Goal: Information Seeking & Learning: Learn about a topic

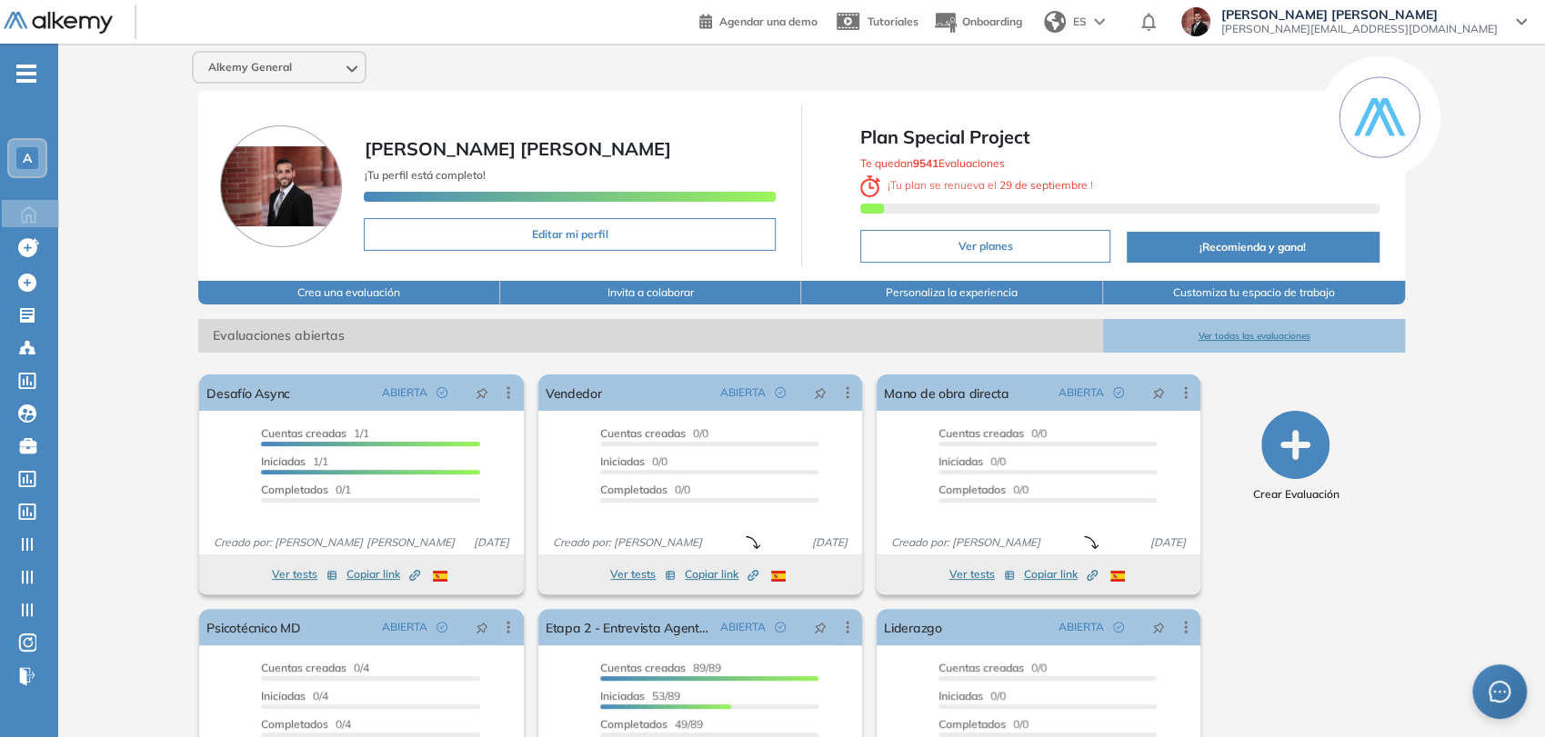
click at [18, 159] on div "A" at bounding box center [27, 158] width 22 height 22
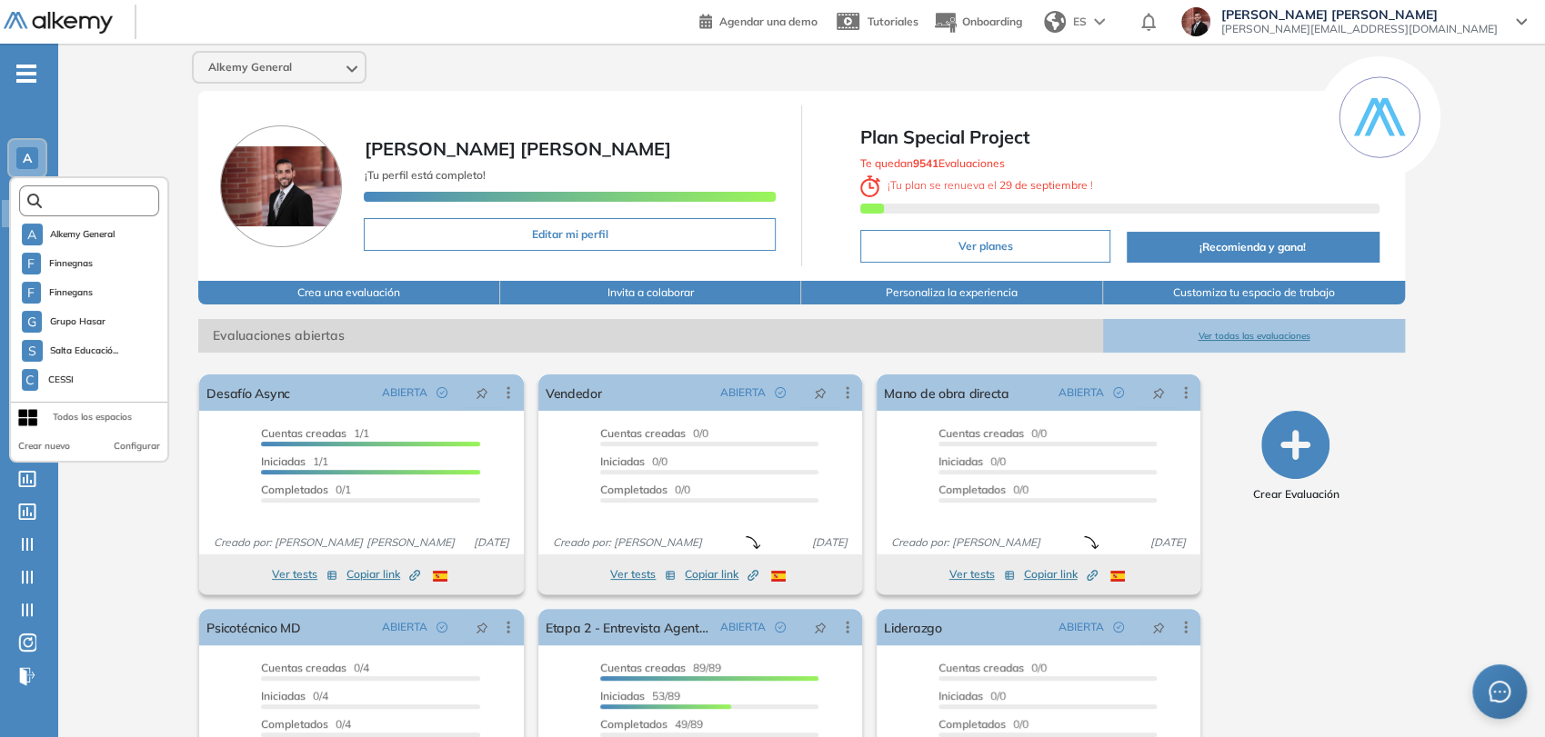
click at [78, 196] on input "text" at bounding box center [94, 202] width 105 height 14
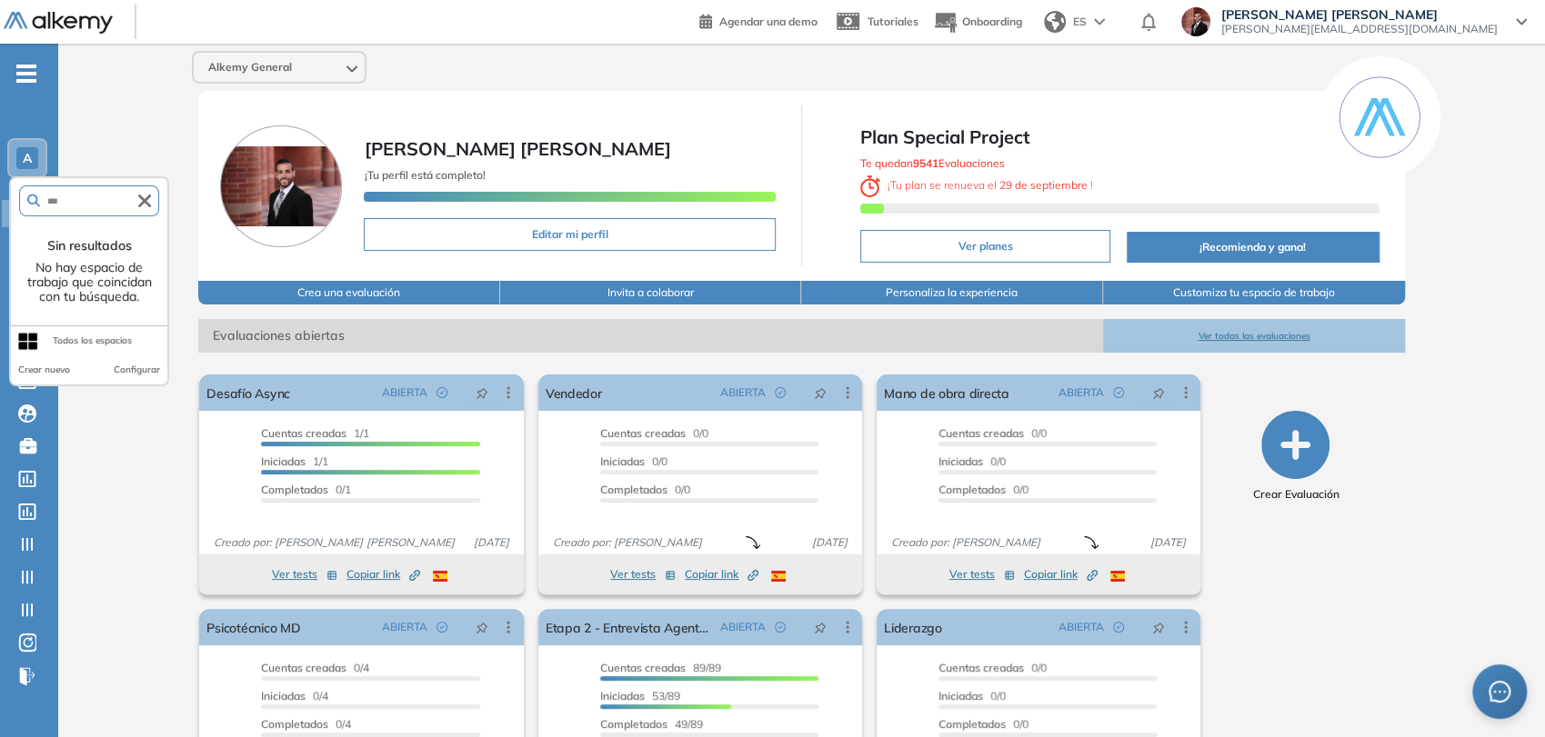
type input "****"
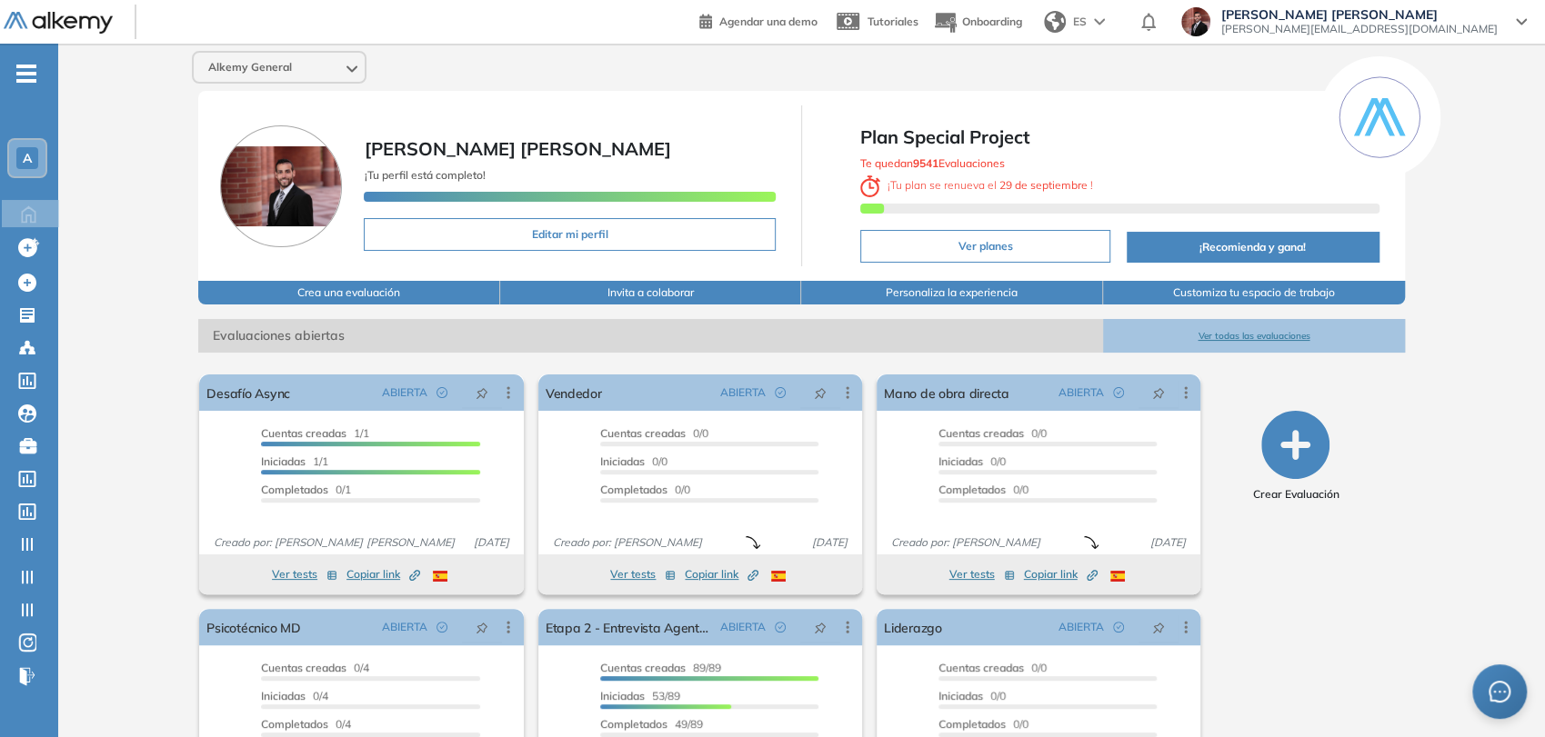
click at [27, 73] on icon "-" at bounding box center [26, 74] width 20 height 4
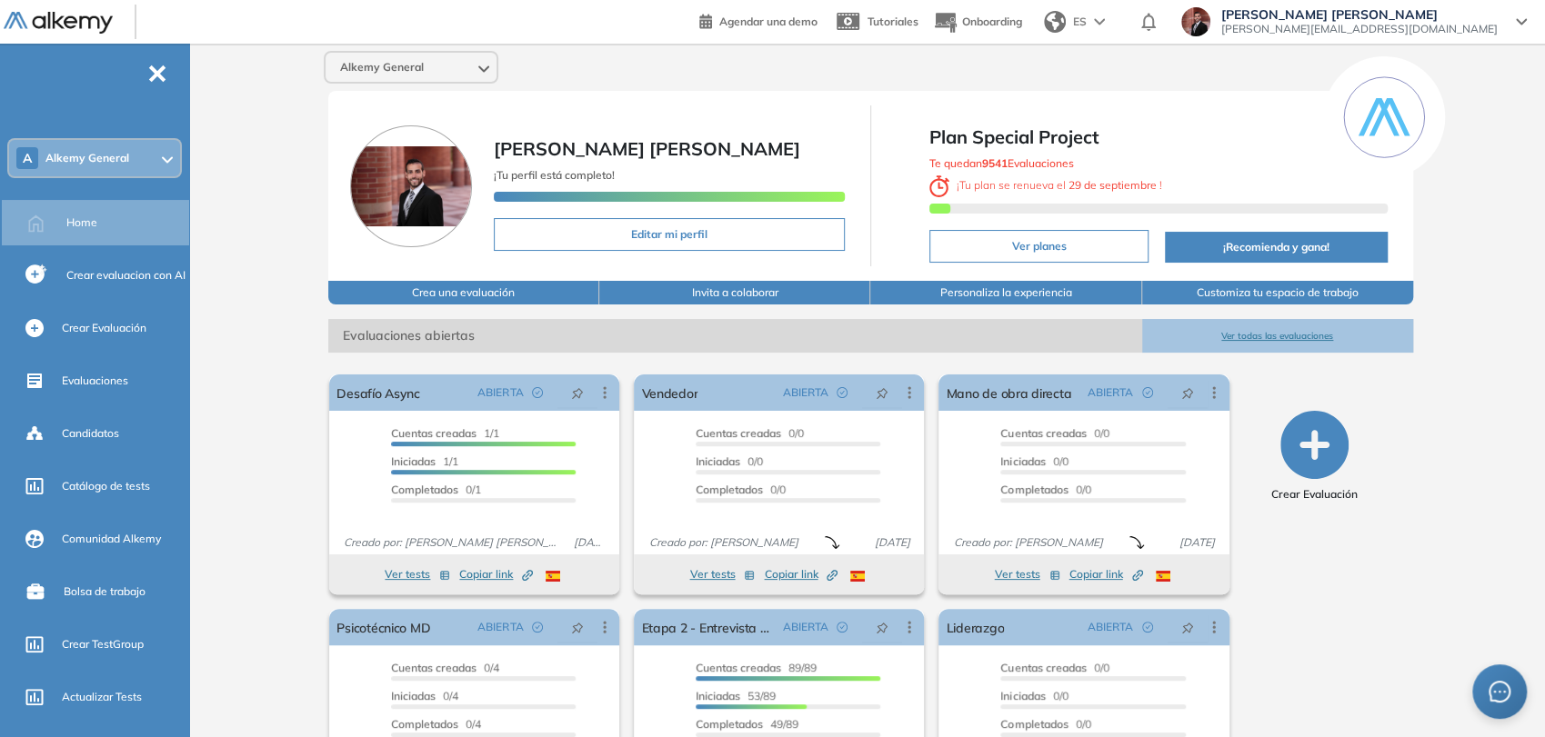
click at [114, 158] on span "Alkemy General" at bounding box center [87, 158] width 84 height 15
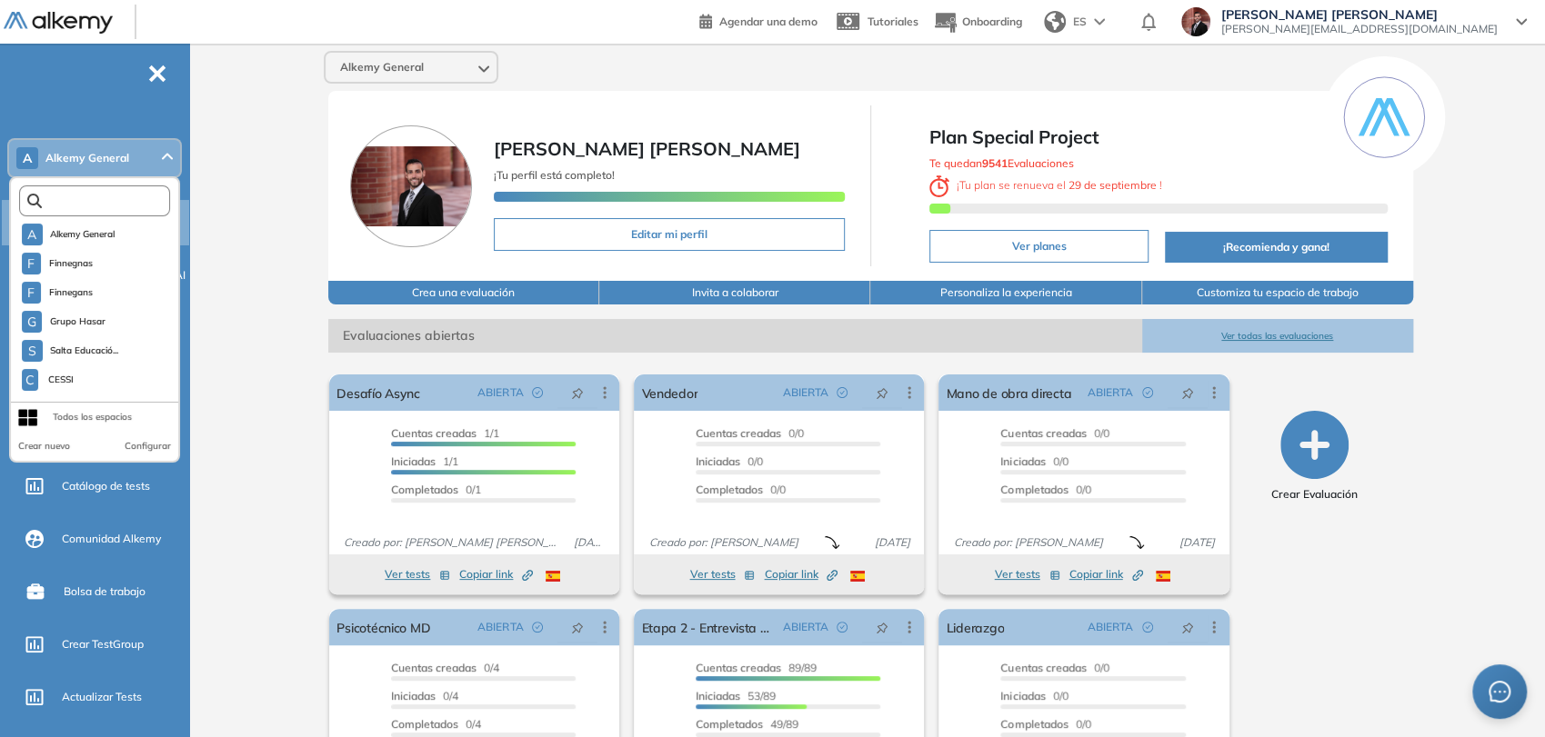
click at [99, 199] on input "text" at bounding box center [99, 202] width 114 height 14
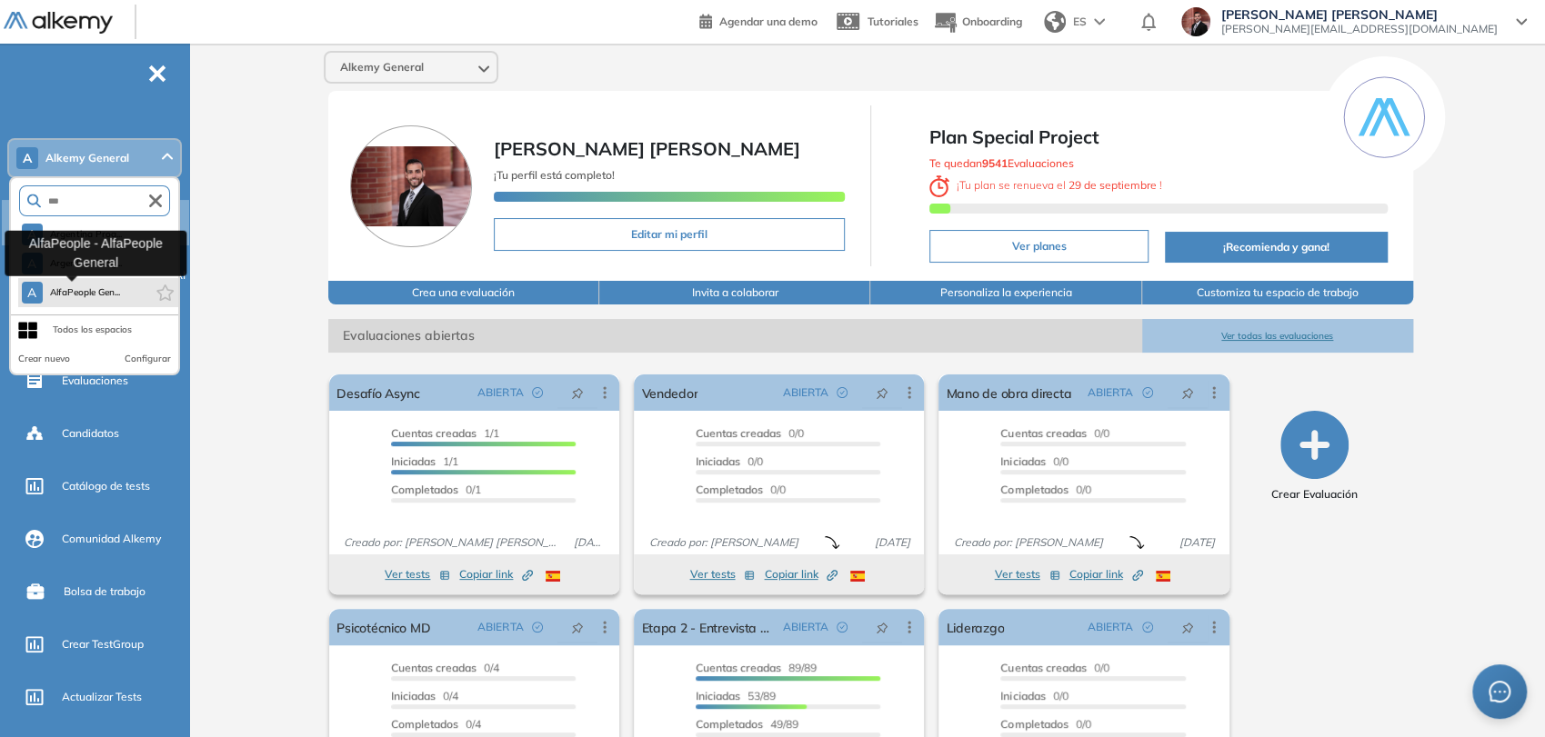
type input "***"
click at [103, 292] on span "AlfaPeople Gen..." at bounding box center [85, 293] width 71 height 15
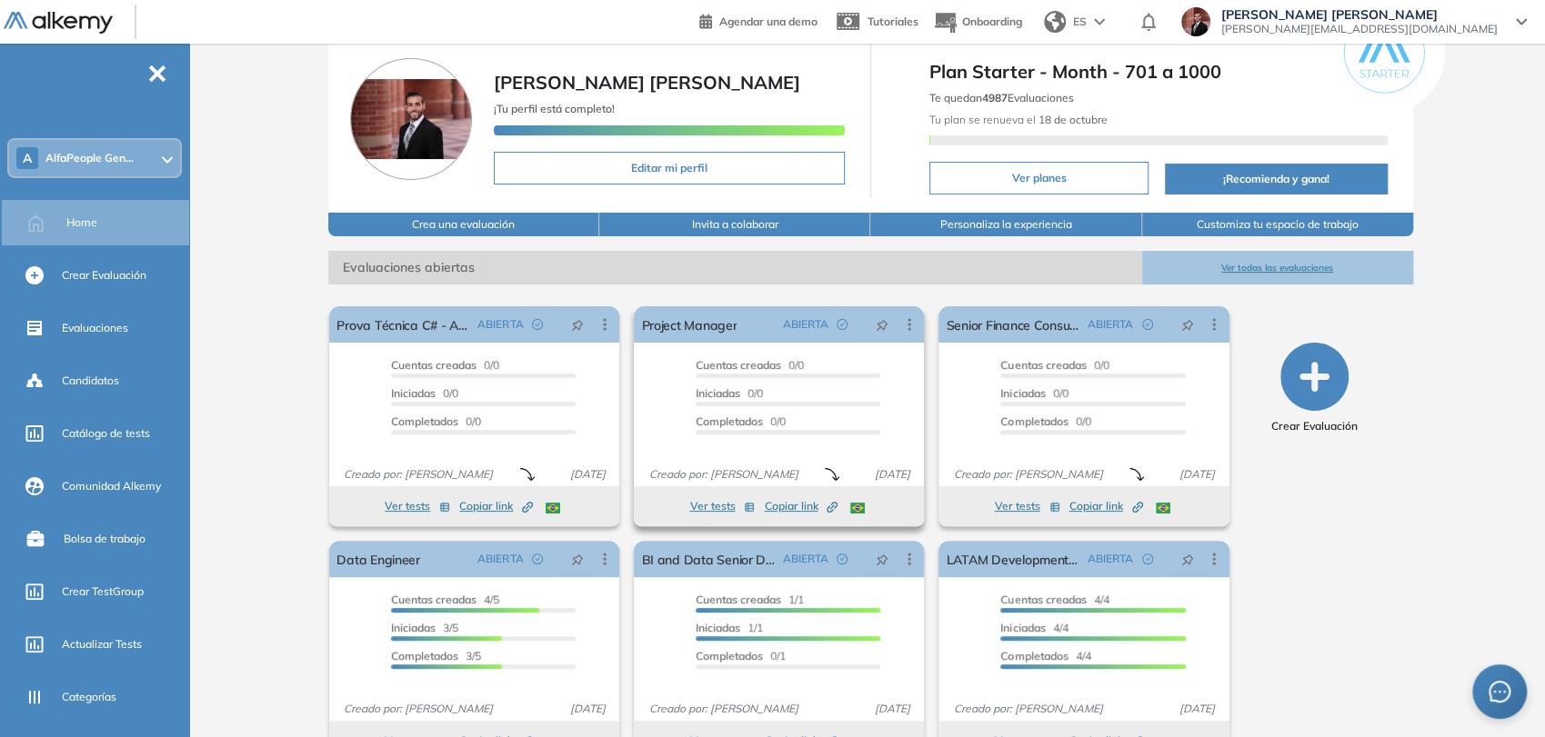
scroll to position [101, 0]
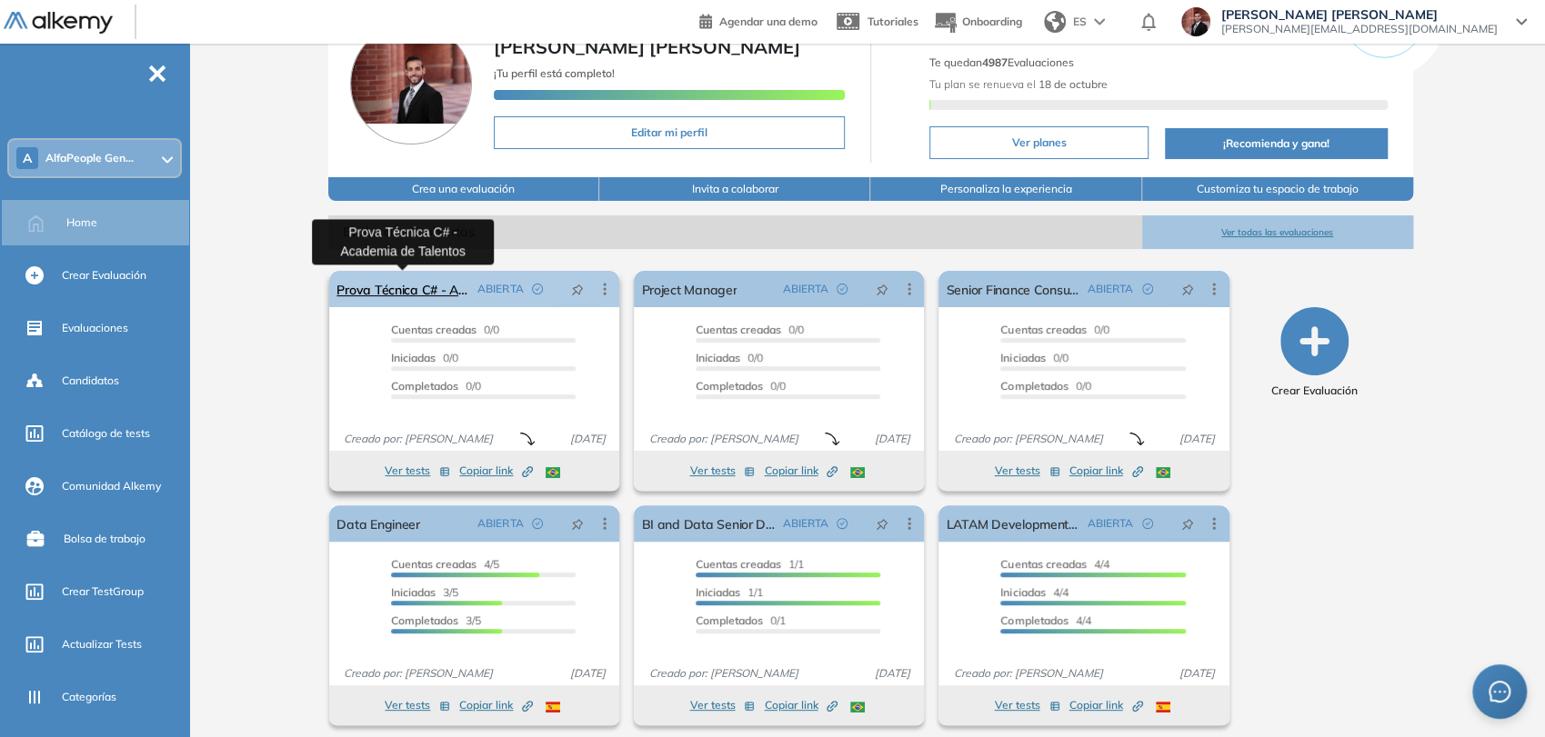
click at [429, 290] on link "Prova Técnica C# - Academia de Talentos" at bounding box center [403, 289] width 134 height 36
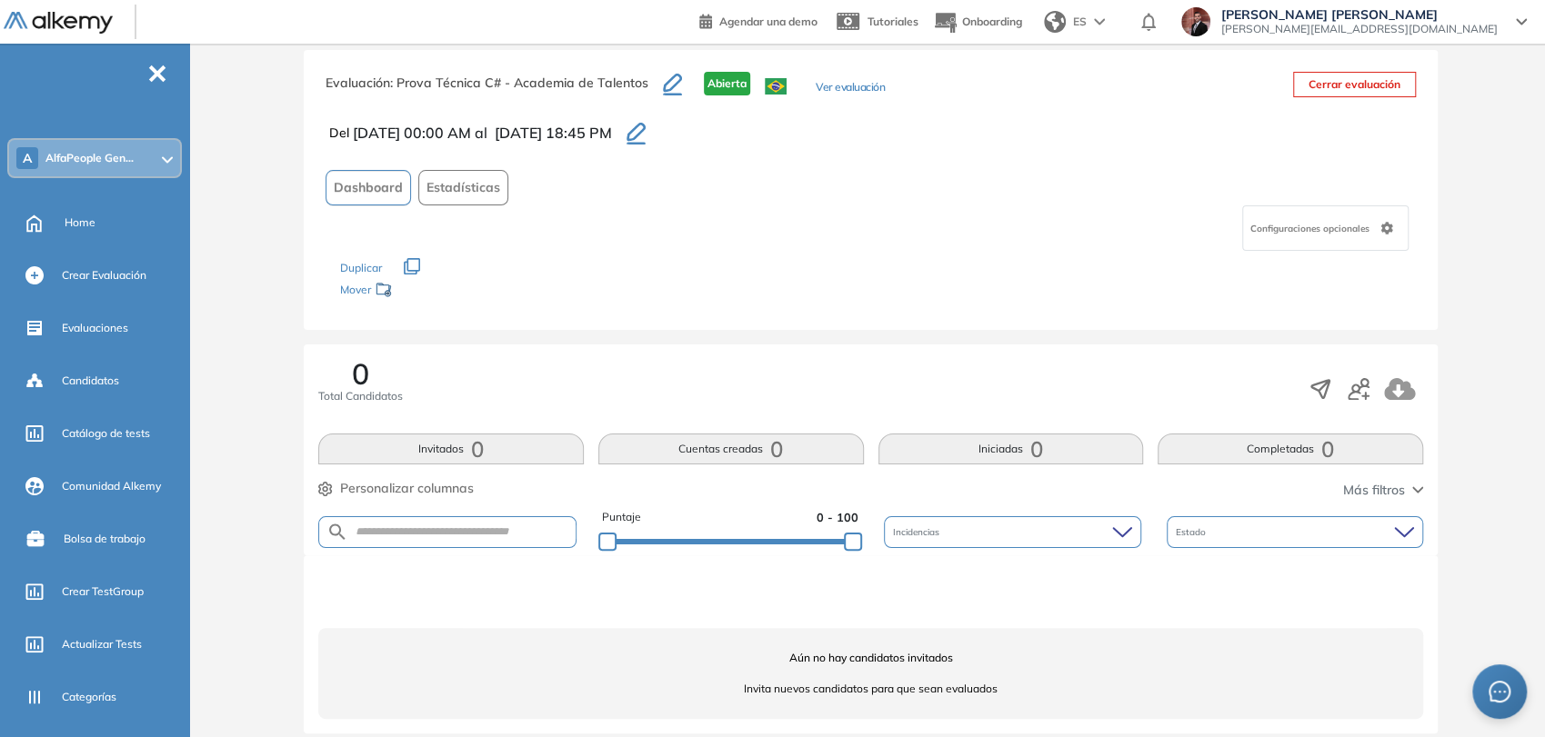
scroll to position [47, 0]
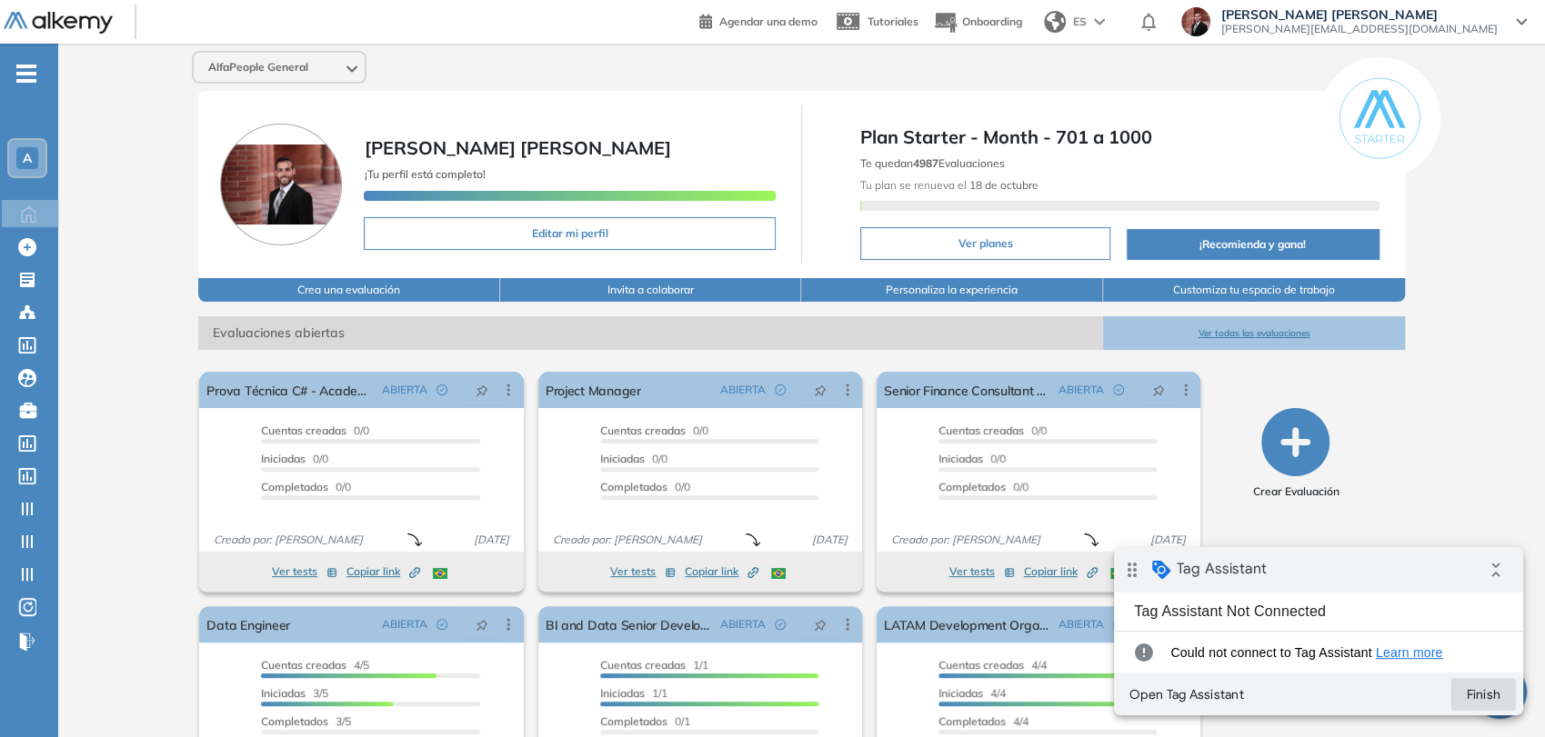
click at [1487, 697] on button "Finish" at bounding box center [1482, 694] width 65 height 33
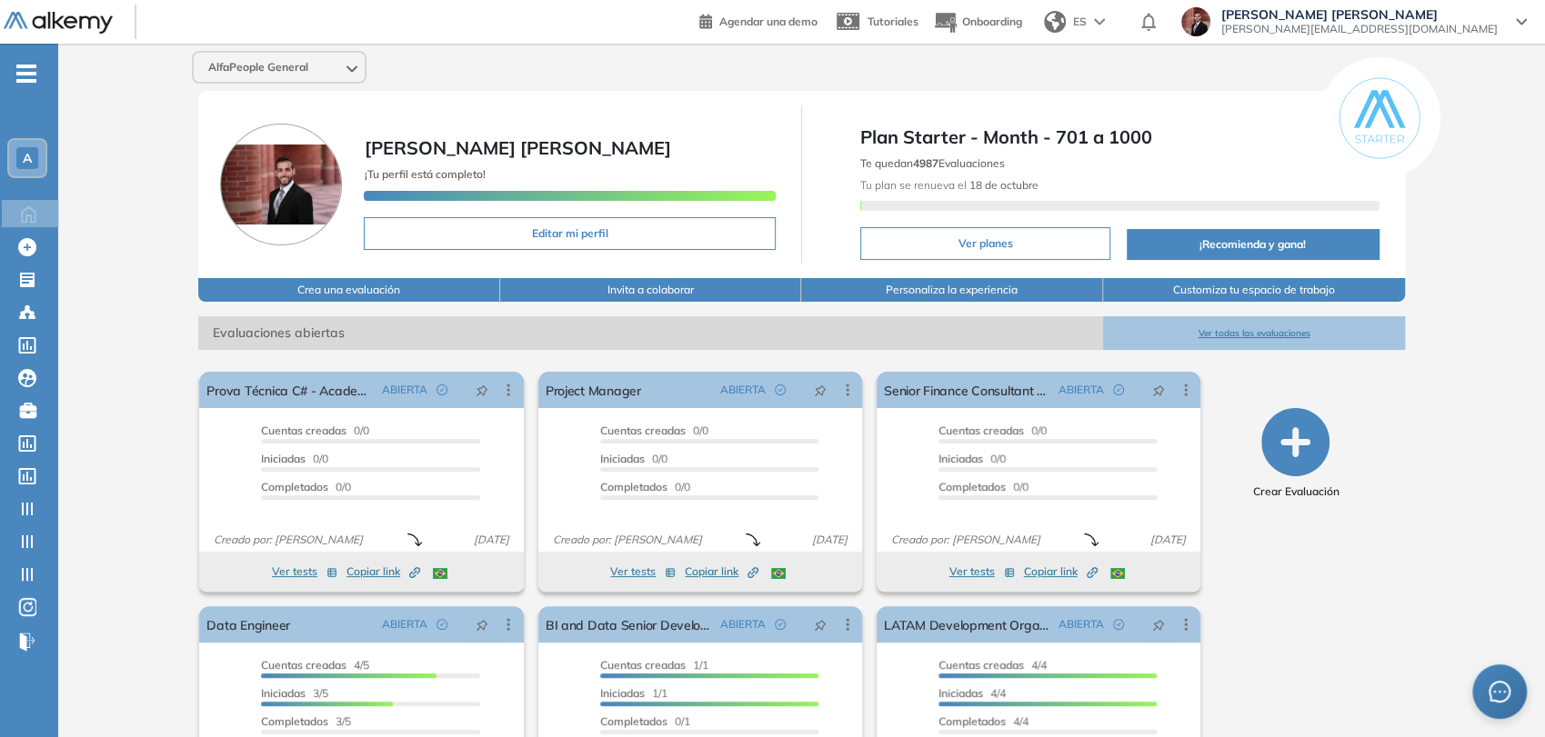
click at [25, 65] on span "-" at bounding box center [26, 72] width 20 height 15
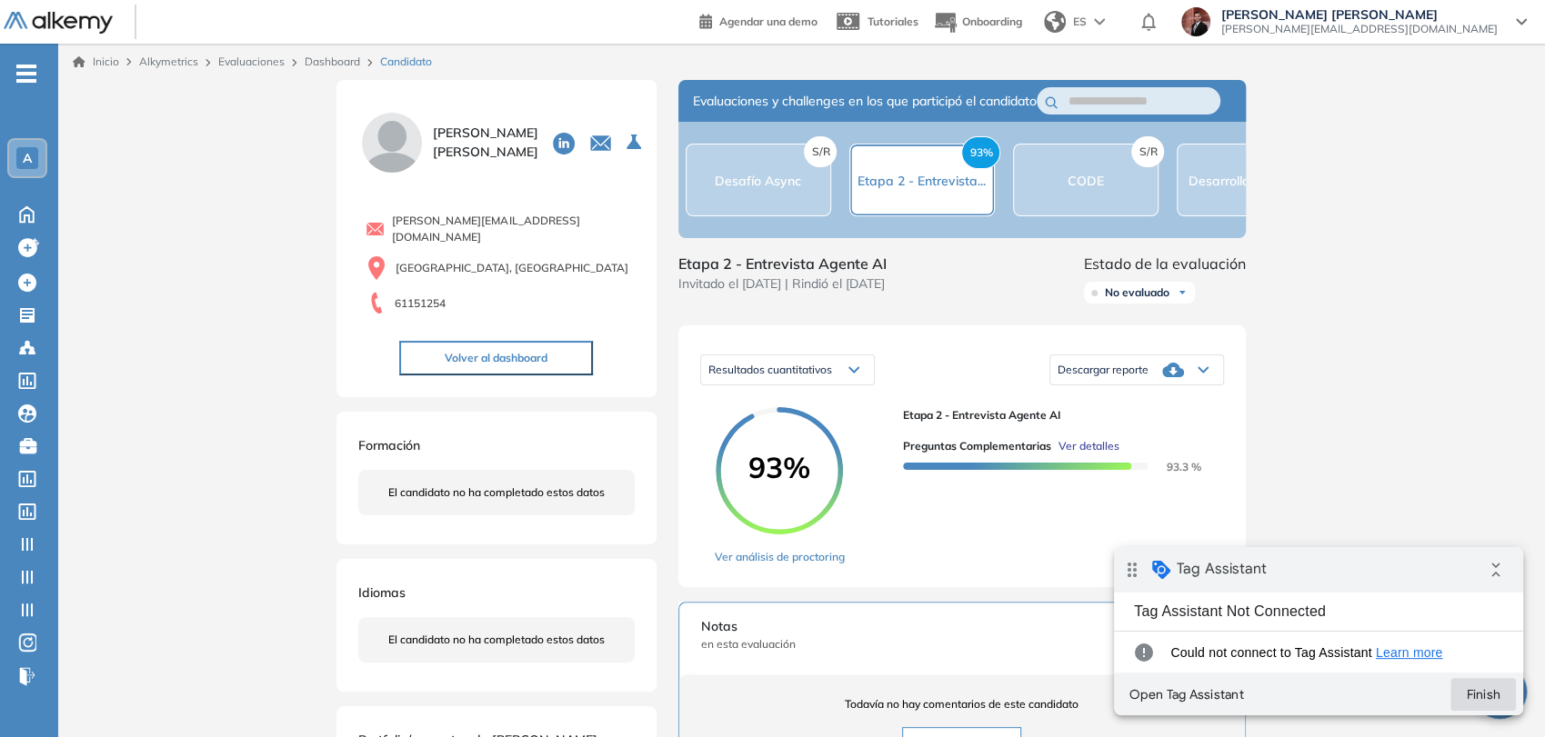
click at [1479, 693] on button "Finish" at bounding box center [1482, 694] width 65 height 33
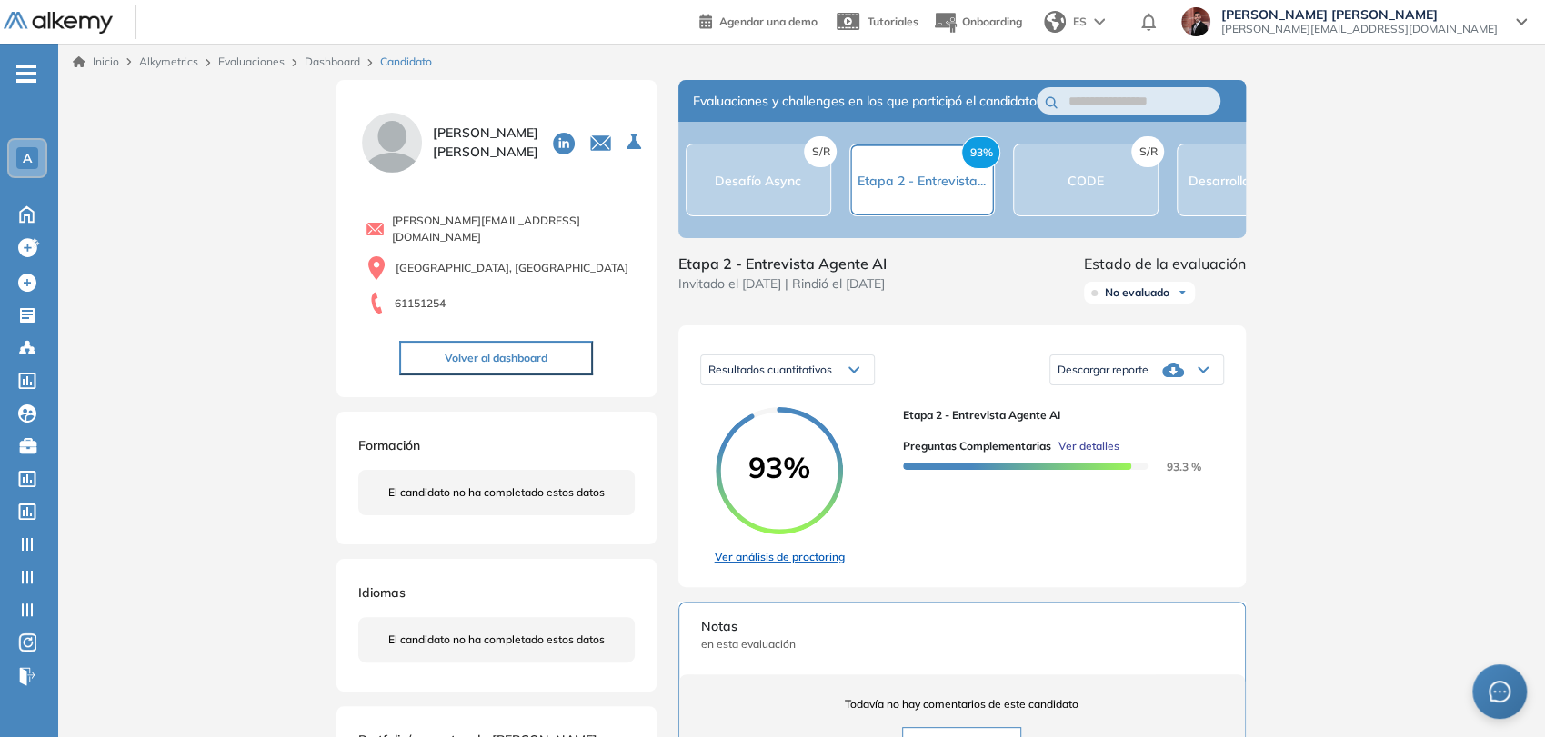
click at [825, 566] on link "Ver análisis de proctoring" at bounding box center [780, 557] width 130 height 16
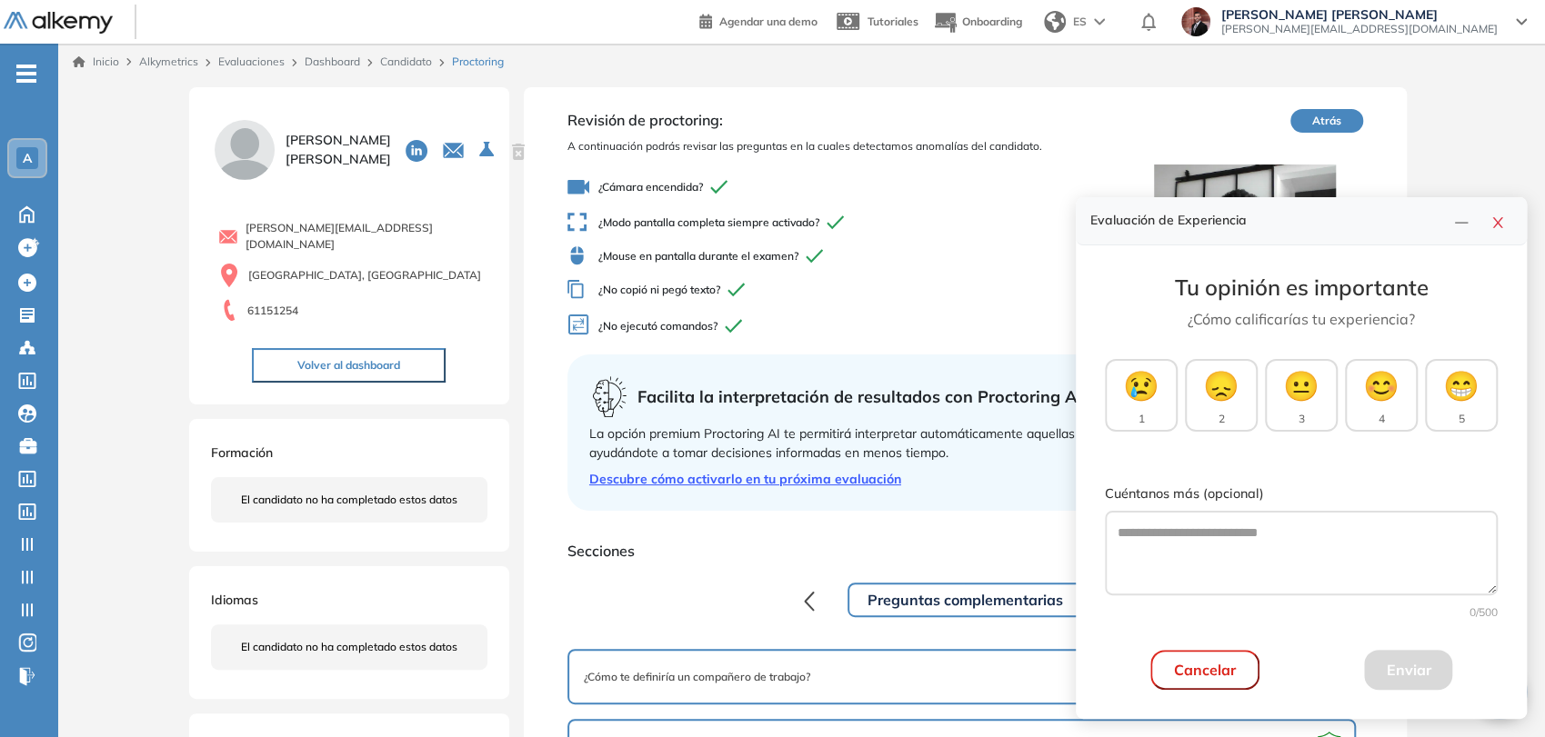
click at [1500, 234] on div at bounding box center [1479, 220] width 65 height 25
click at [1504, 226] on icon "close" at bounding box center [1497, 223] width 15 height 15
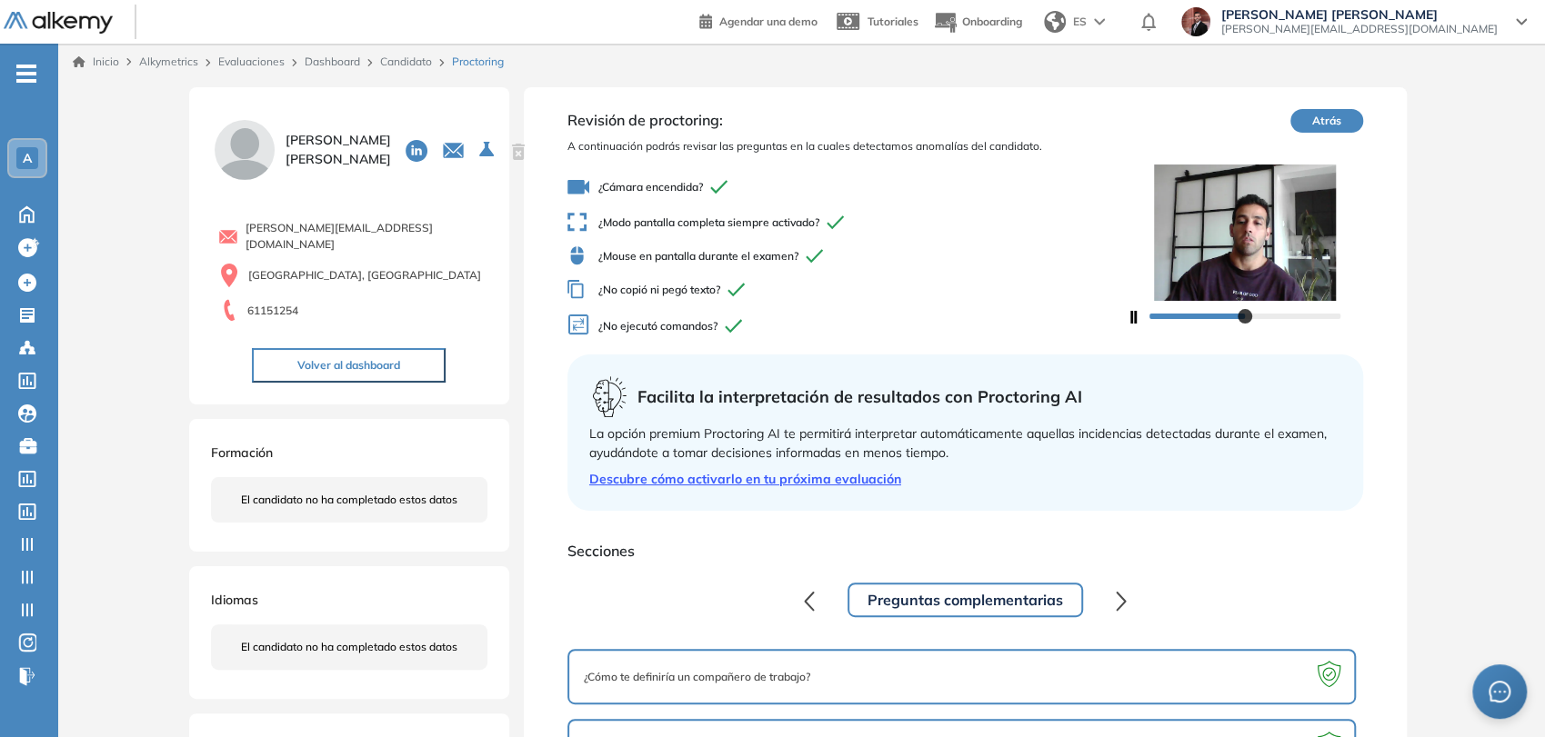
click at [1349, 120] on button "Atrás" at bounding box center [1326, 121] width 73 height 24
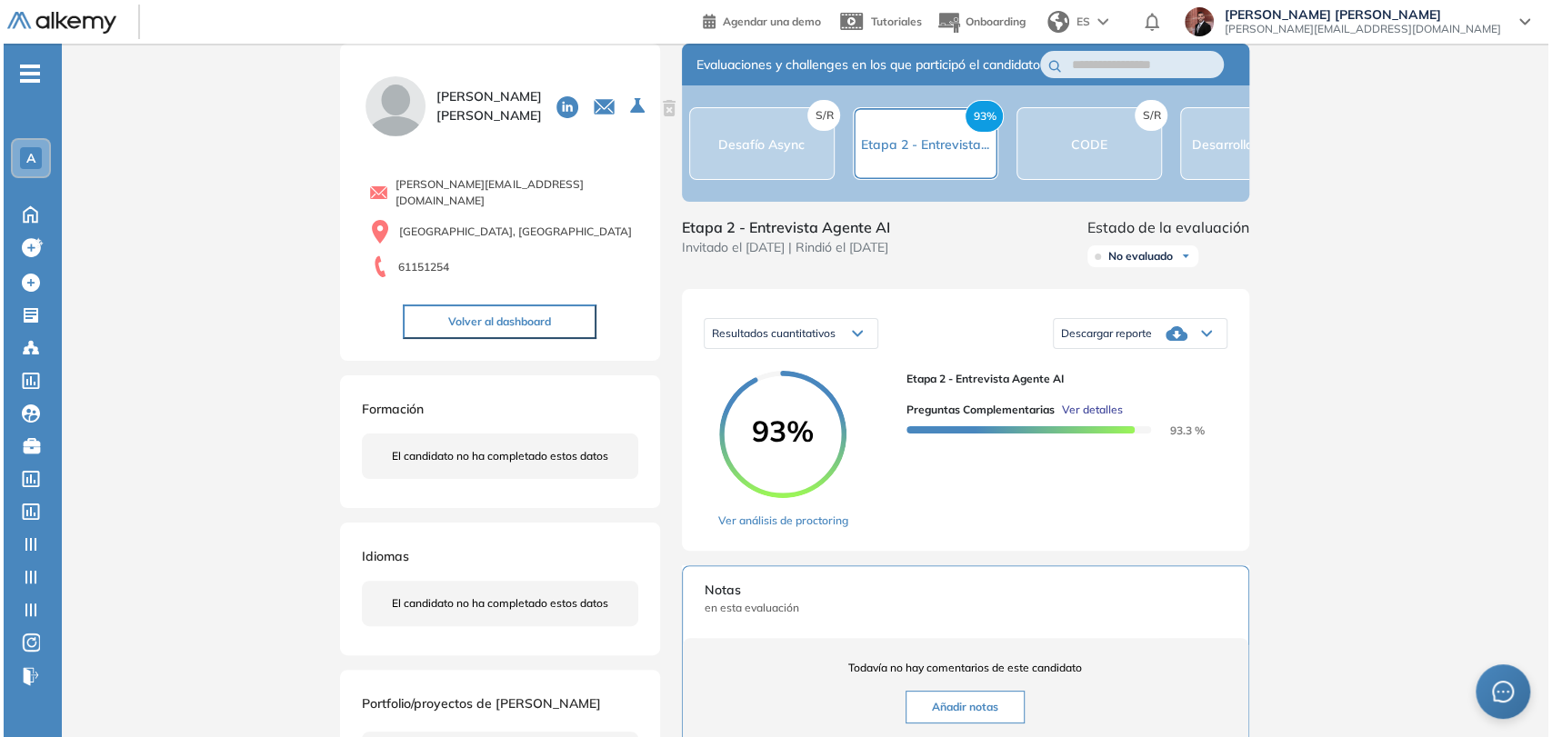
scroll to position [202, 0]
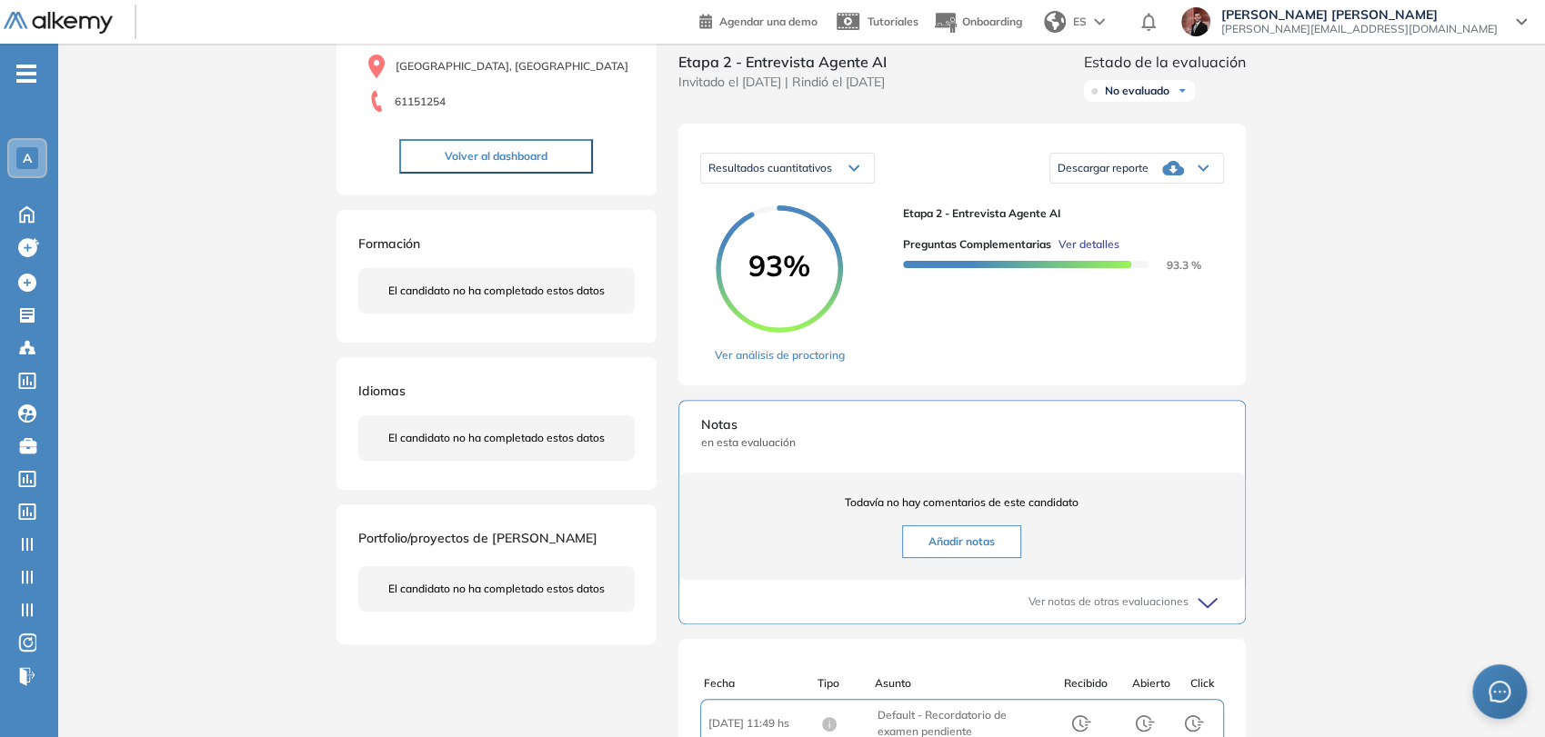
click at [1079, 253] on span "Ver detalles" at bounding box center [1088, 244] width 61 height 16
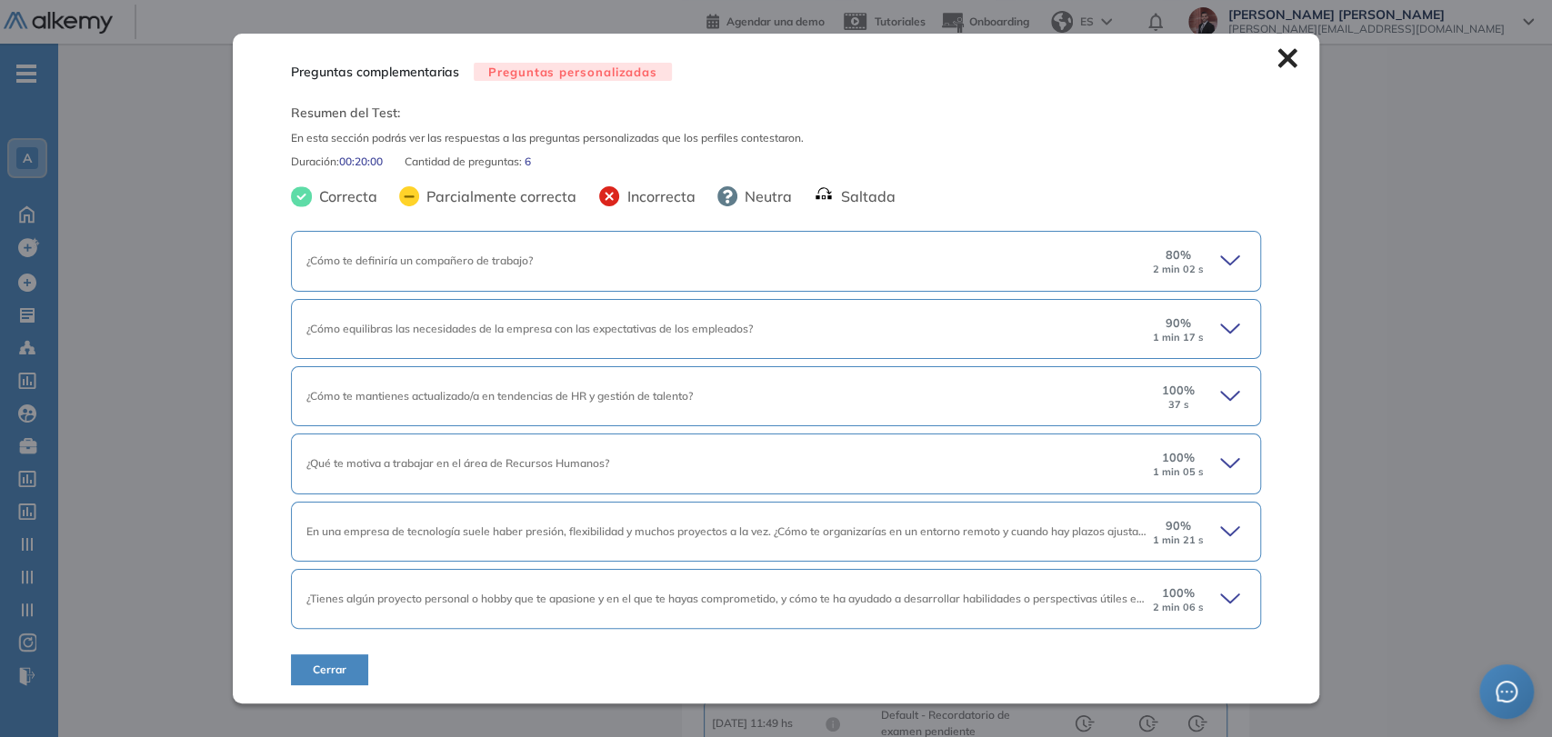
click at [1098, 269] on div "¿Cómo te definiría un compañero de trabajo? 80 % 2 min 02 s" at bounding box center [776, 261] width 970 height 60
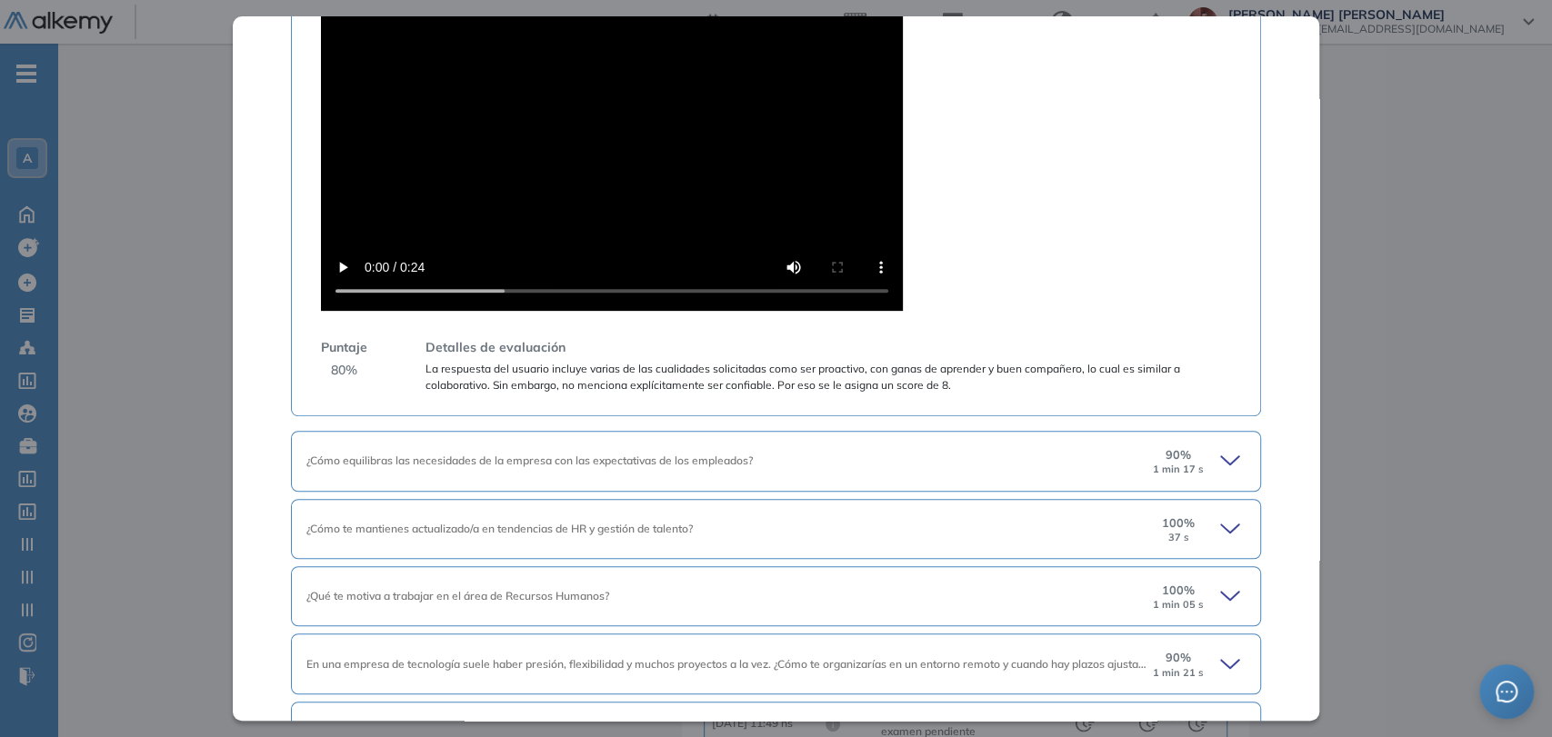
scroll to position [726, 0]
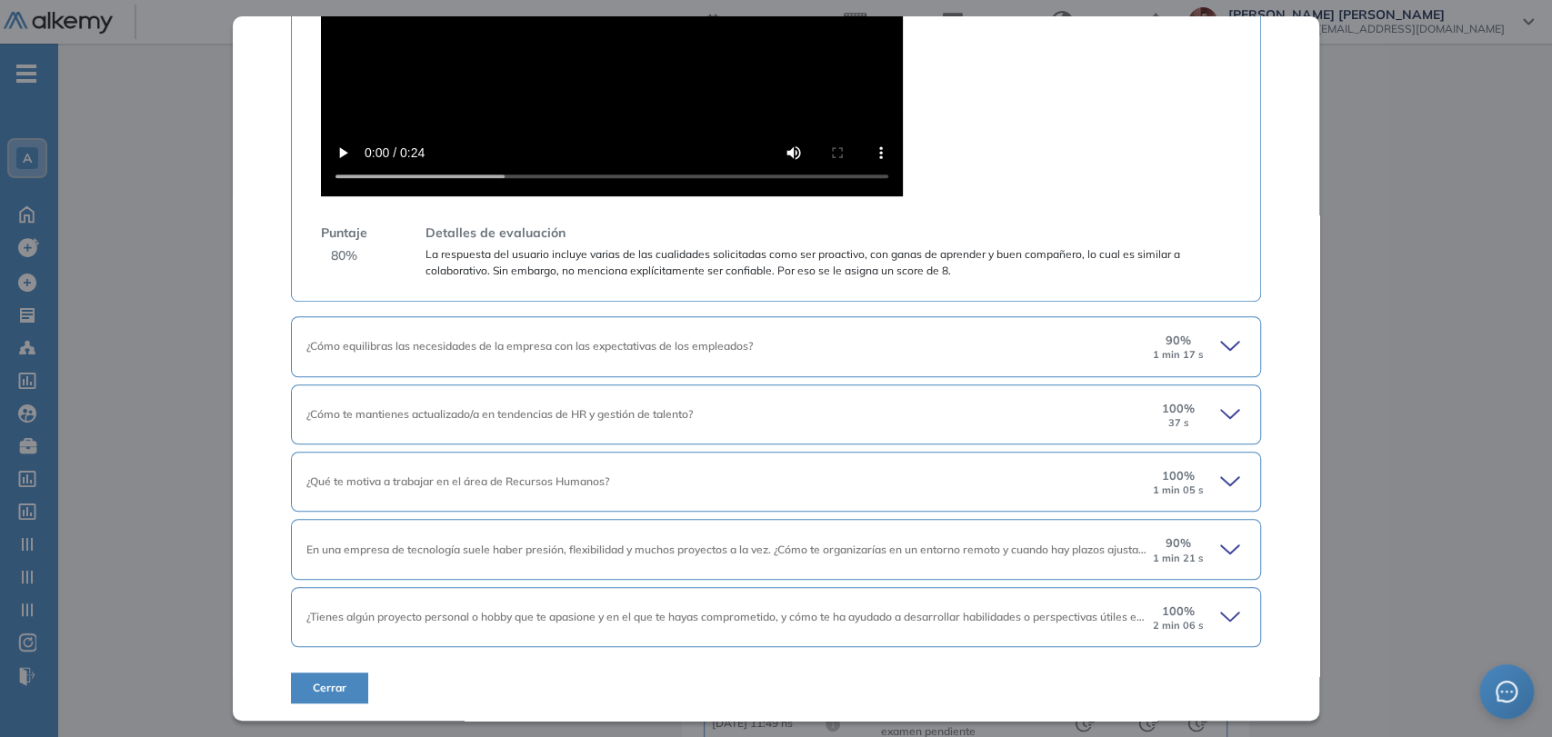
click at [1184, 548] on div "90 % 1 min 21 s" at bounding box center [1178, 549] width 55 height 29
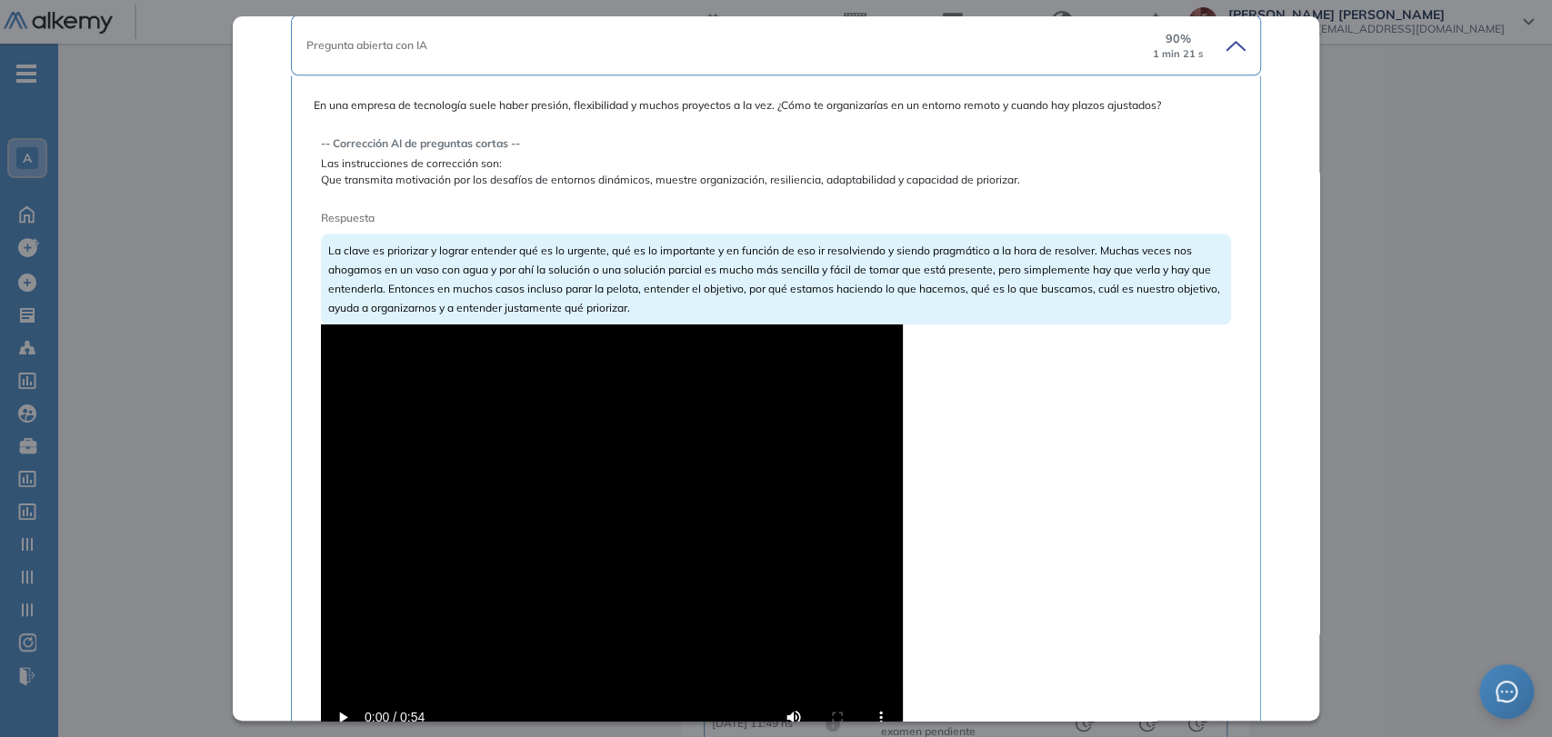
scroll to position [1433, 0]
